Goal: Entertainment & Leisure: Consume media (video, audio)

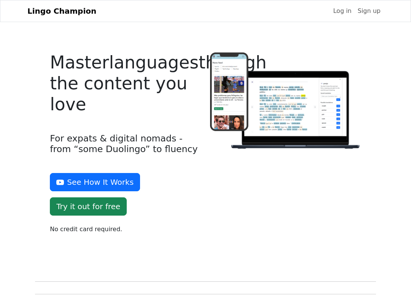
click at [345, 19] on link "Log in" at bounding box center [342, 10] width 24 height 15
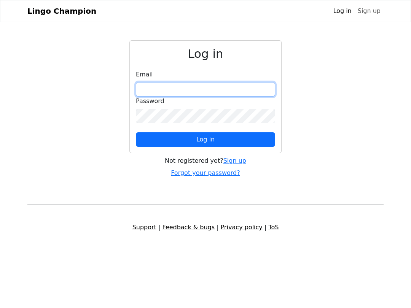
click at [239, 97] on input "email" at bounding box center [205, 89] width 139 height 14
type input "**********"
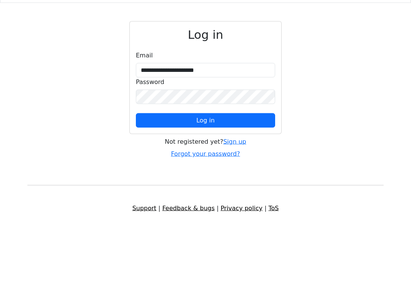
click at [255, 132] on button "Log in" at bounding box center [205, 139] width 139 height 14
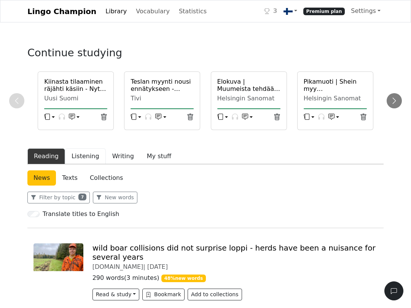
click at [87, 164] on button "Listening" at bounding box center [85, 156] width 41 height 16
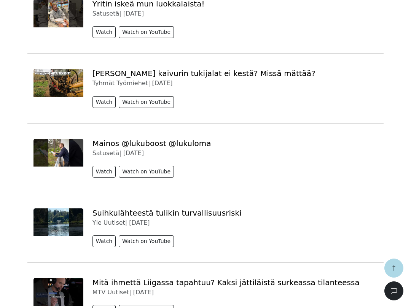
scroll to position [751, 0]
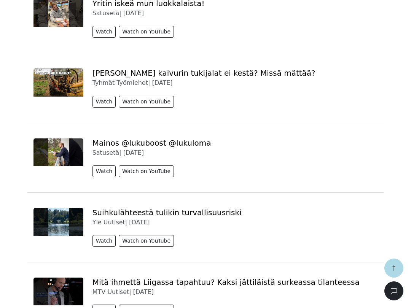
click at [100, 108] on button "Watch" at bounding box center [104, 102] width 24 height 12
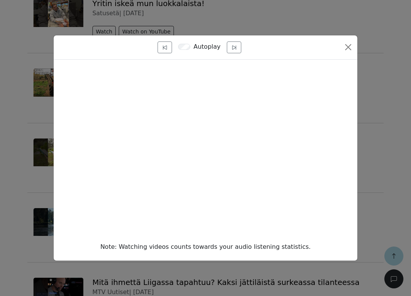
click at [347, 53] on button "Close" at bounding box center [348, 47] width 12 height 12
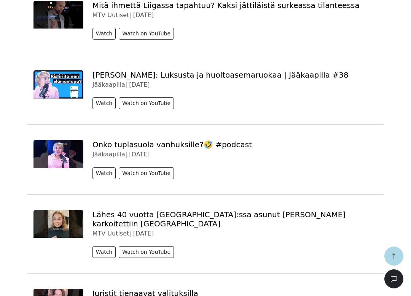
scroll to position [1029, 0]
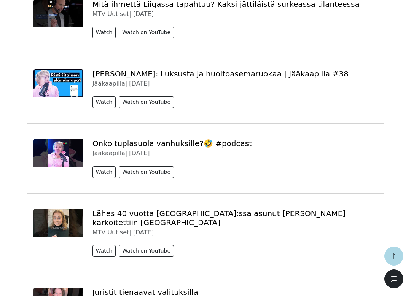
click at [98, 108] on button "Watch" at bounding box center [104, 102] width 24 height 12
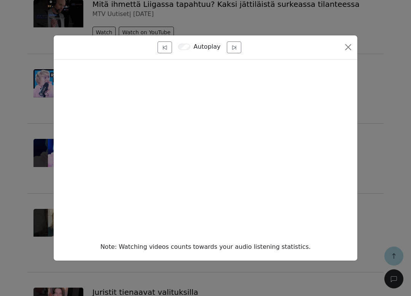
click at [341, 60] on div "Autoplay" at bounding box center [206, 47] width 304 height 24
click at [350, 53] on button "Close" at bounding box center [348, 47] width 12 height 12
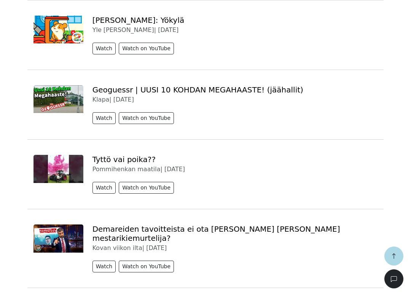
scroll to position [1655, 0]
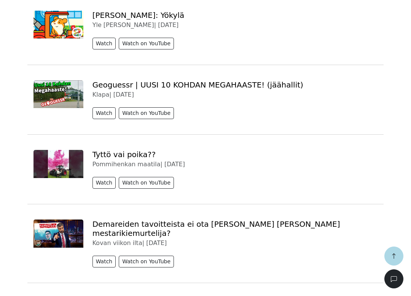
click at [102, 114] on button "Watch" at bounding box center [104, 113] width 24 height 12
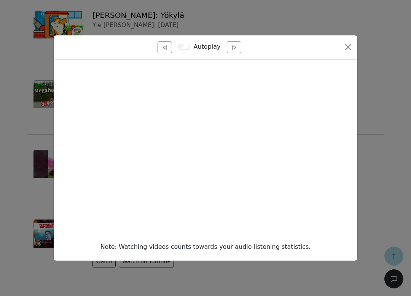
click at [347, 53] on button "Close" at bounding box center [348, 47] width 12 height 12
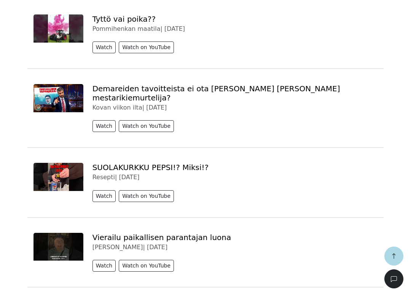
scroll to position [1791, 0]
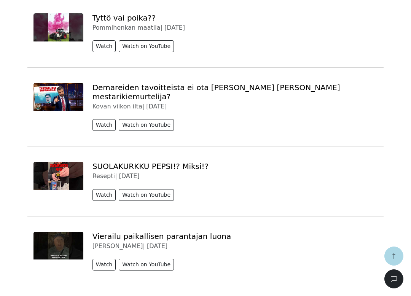
click at [103, 119] on button "Watch" at bounding box center [104, 125] width 24 height 12
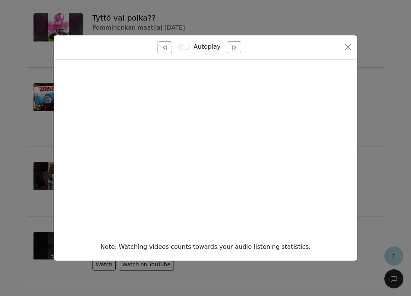
click at [370, 169] on div "Autoplay Note: Watching videos counts towards your audio listening statistics." at bounding box center [205, 148] width 411 height 296
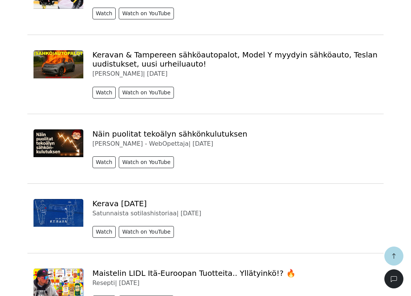
scroll to position [2688, 0]
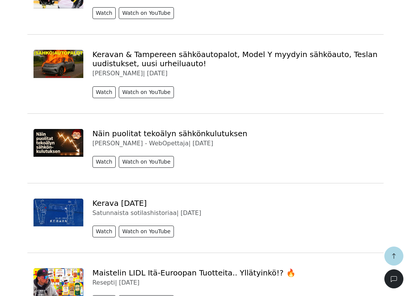
click at [95, 86] on button "Watch" at bounding box center [104, 92] width 24 height 12
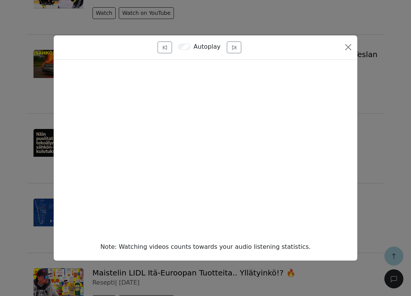
click at [349, 53] on button "Close" at bounding box center [348, 47] width 12 height 12
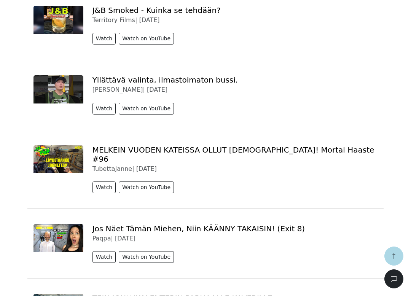
scroll to position [3021, 0]
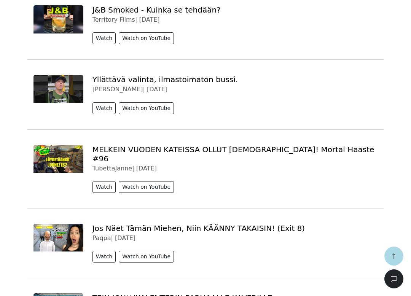
click at [395, 266] on button "button" at bounding box center [393, 256] width 19 height 19
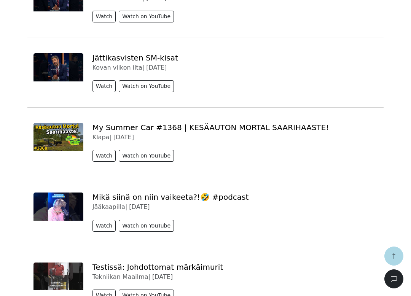
scroll to position [0, 0]
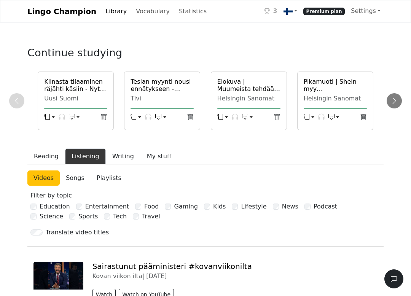
click at [178, 19] on link "Statistics" at bounding box center [193, 11] width 34 height 15
